Goal: Task Accomplishment & Management: Complete application form

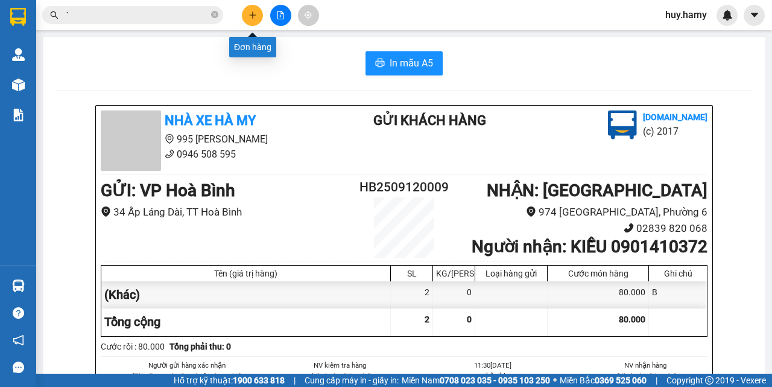
click at [252, 18] on icon "plus" at bounding box center [253, 15] width 8 height 8
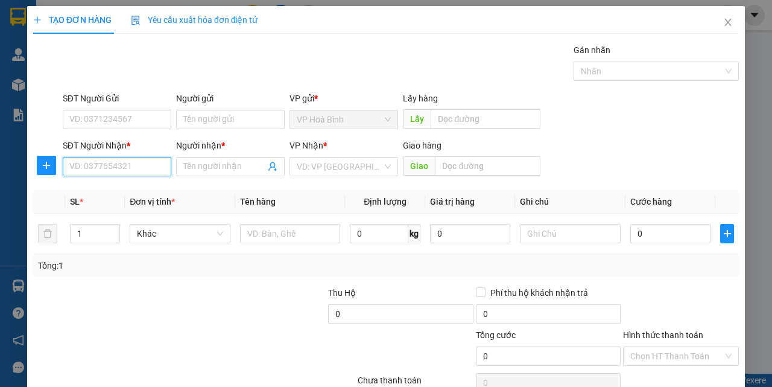
click at [109, 160] on input "SĐT Người Nhận *" at bounding box center [117, 166] width 109 height 19
type input "0949914553"
click at [92, 196] on div "0949914553 - THẢO" at bounding box center [115, 190] width 93 height 13
type input "THẢO"
type input "40.000"
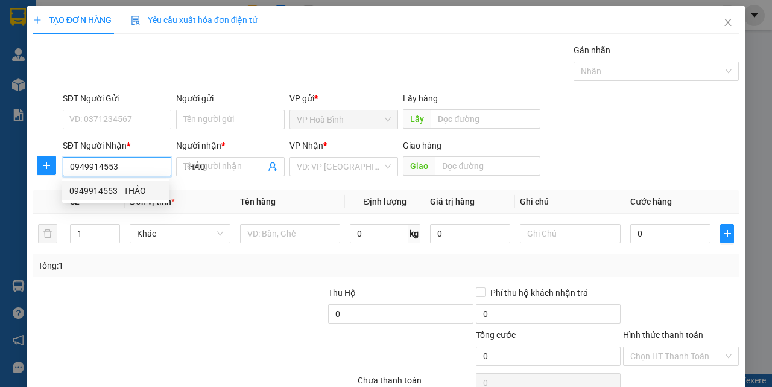
type input "40.000"
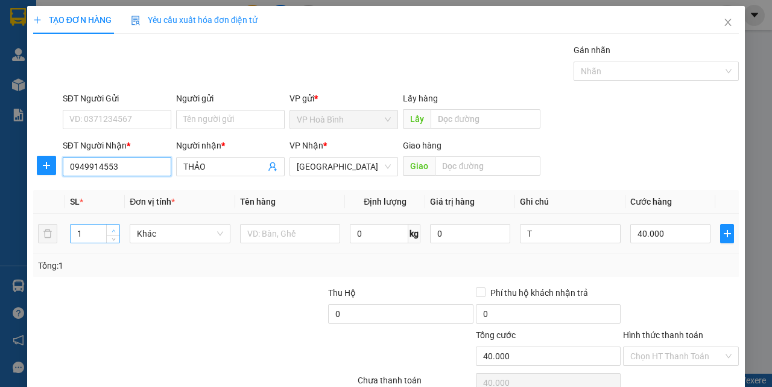
type input "0949914553"
type input "2"
click at [114, 229] on icon "up" at bounding box center [114, 231] width 4 height 4
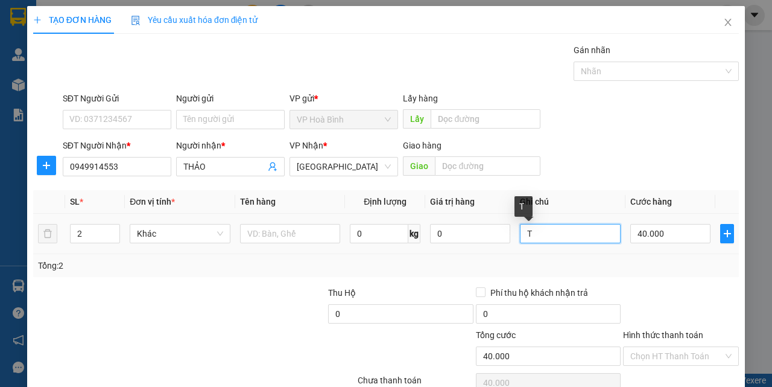
click at [520, 233] on input "T" at bounding box center [570, 233] width 101 height 19
type input "0"
click at [541, 238] on input "1T" at bounding box center [570, 233] width 101 height 19
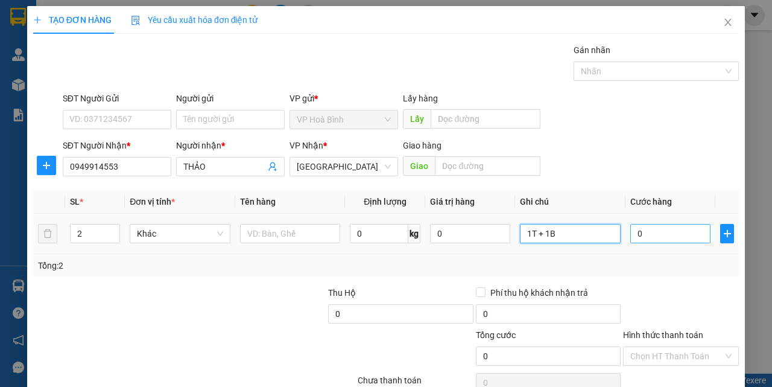
type input "1T + 1B"
click at [639, 242] on input "0" at bounding box center [671, 233] width 80 height 19
type input "1"
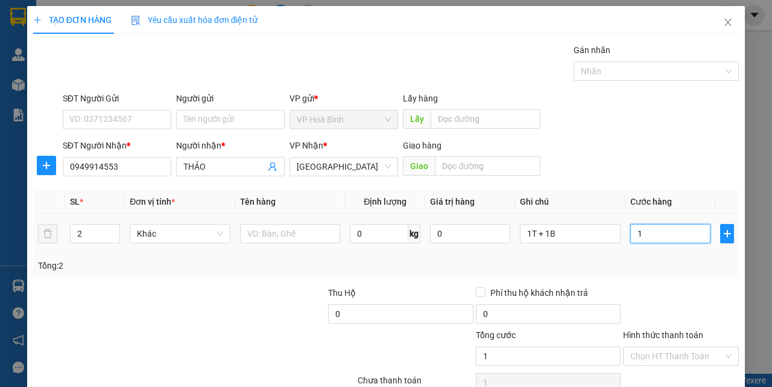
type input "10"
type input "100"
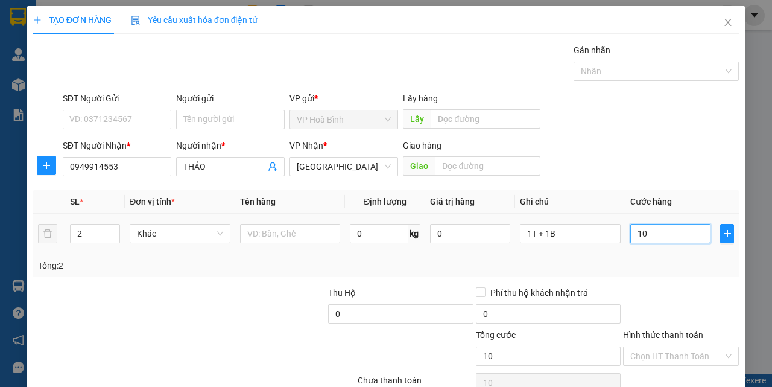
type input "100"
type input "1.000"
type input "10.000"
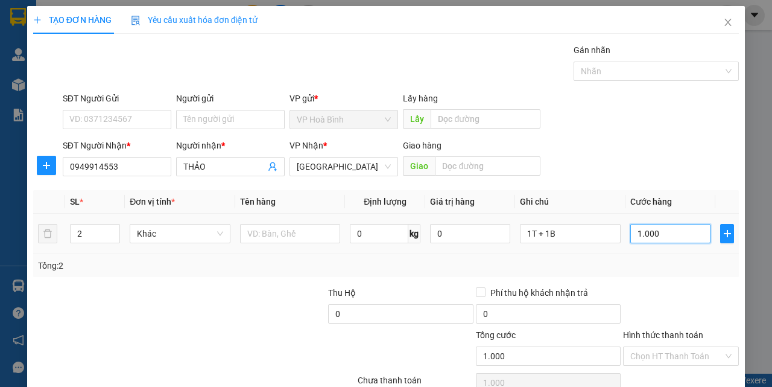
type input "10.000"
type input "100.000"
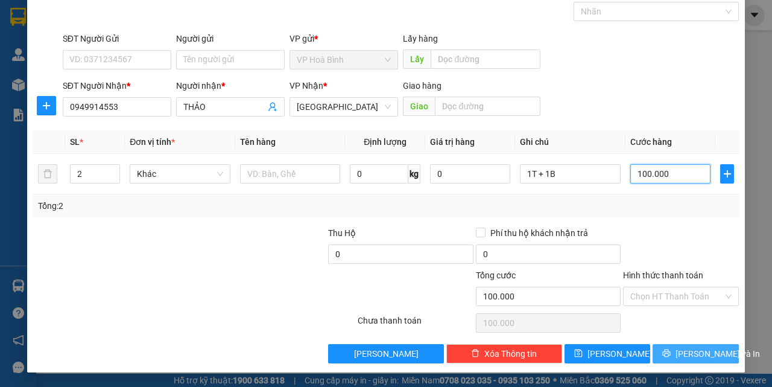
type input "100.000"
click at [682, 354] on span "[PERSON_NAME] và In" at bounding box center [718, 353] width 84 height 13
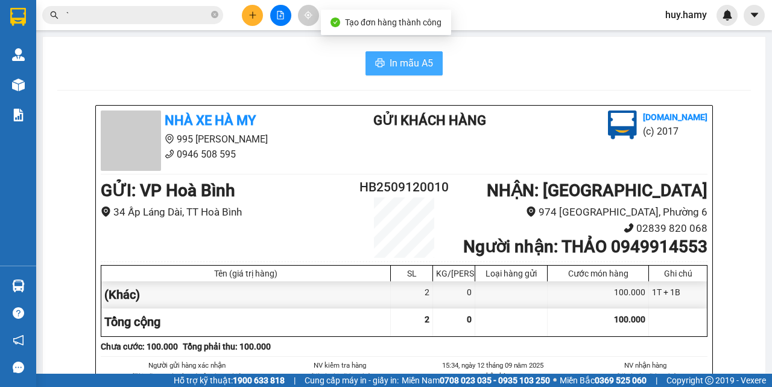
click at [390, 65] on span "In mẫu A5" at bounding box center [411, 63] width 43 height 15
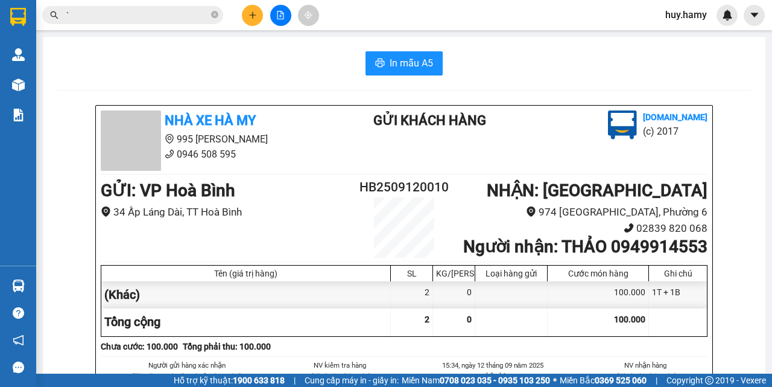
click at [251, 10] on button at bounding box center [252, 15] width 21 height 21
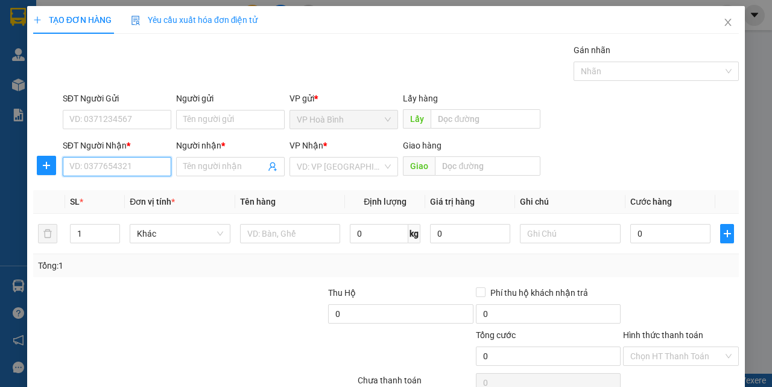
click at [108, 165] on input "SĐT Người Nhận *" at bounding box center [117, 166] width 109 height 19
click at [101, 186] on div "0352053420 - [PERSON_NAME]" at bounding box center [128, 190] width 119 height 13
type input "0352053420"
type input "TƯỜNG VY"
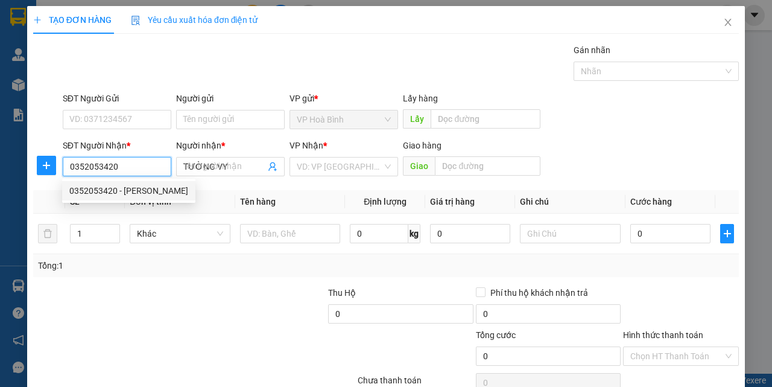
type input "50.000"
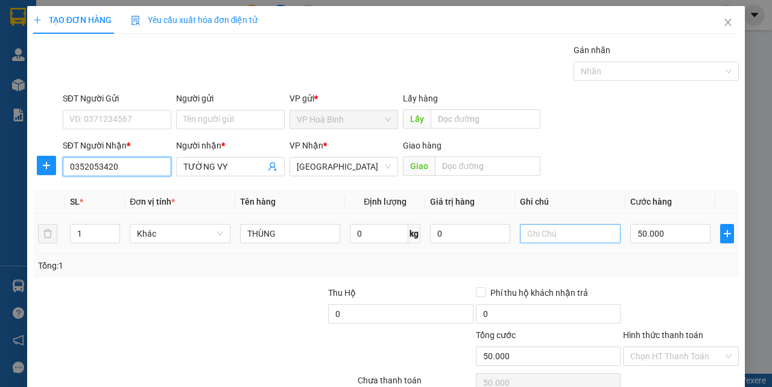
type input "0352053420"
click at [532, 239] on input "text" at bounding box center [570, 233] width 101 height 19
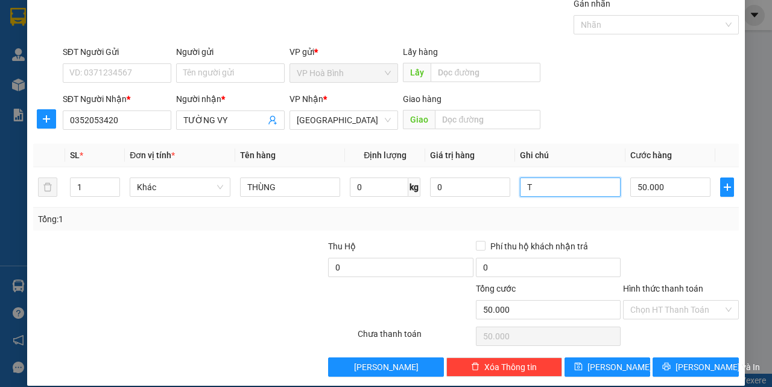
scroll to position [60, 0]
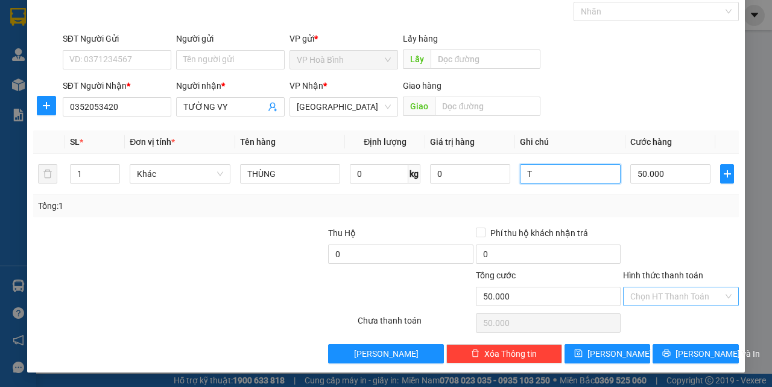
type input "T"
click at [671, 294] on input "Hình thức thanh toán" at bounding box center [677, 296] width 93 height 18
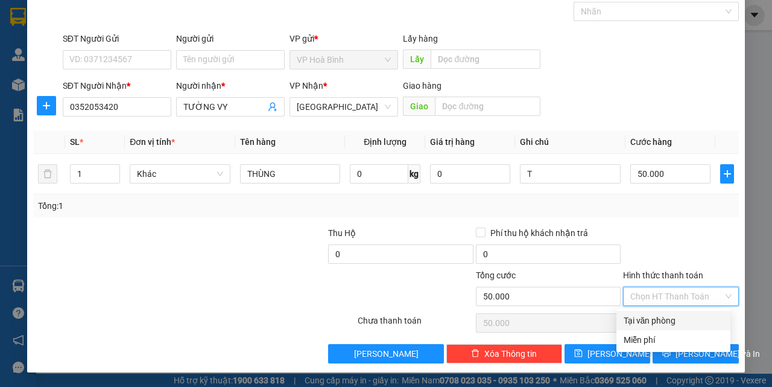
click at [671, 317] on div "Tại văn phòng" at bounding box center [674, 320] width 100 height 13
type input "0"
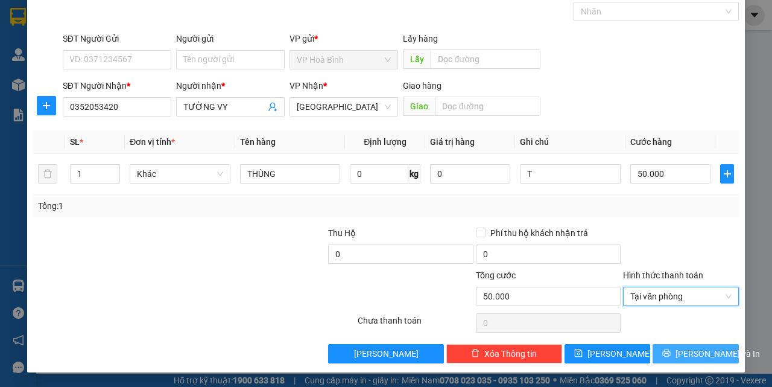
click at [681, 351] on span "[PERSON_NAME] và In" at bounding box center [718, 353] width 84 height 13
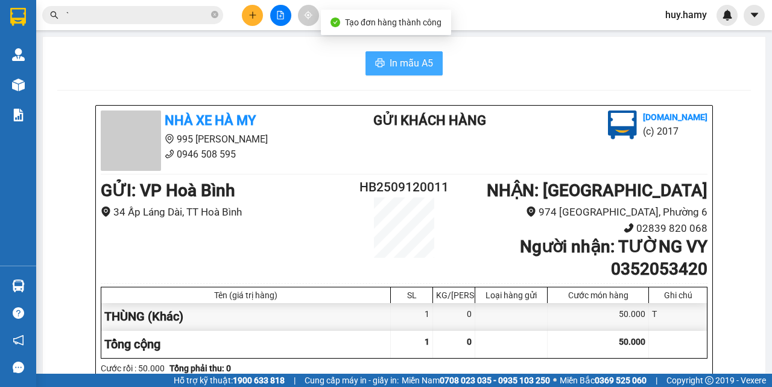
click at [390, 58] on span "In mẫu A5" at bounding box center [411, 63] width 43 height 15
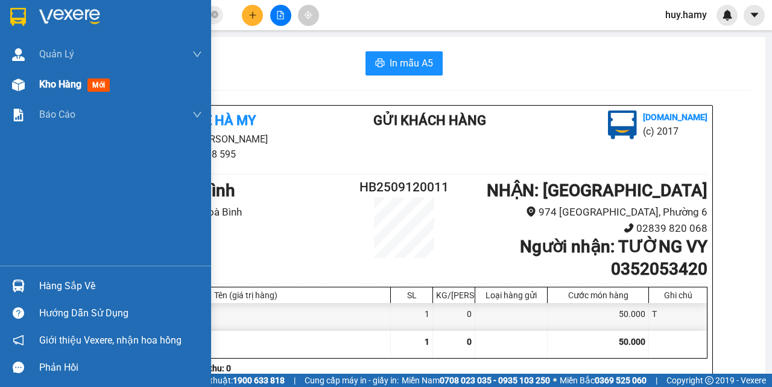
click at [43, 79] on span "Kho hàng" at bounding box center [60, 83] width 42 height 11
